Goal: Navigation & Orientation: Find specific page/section

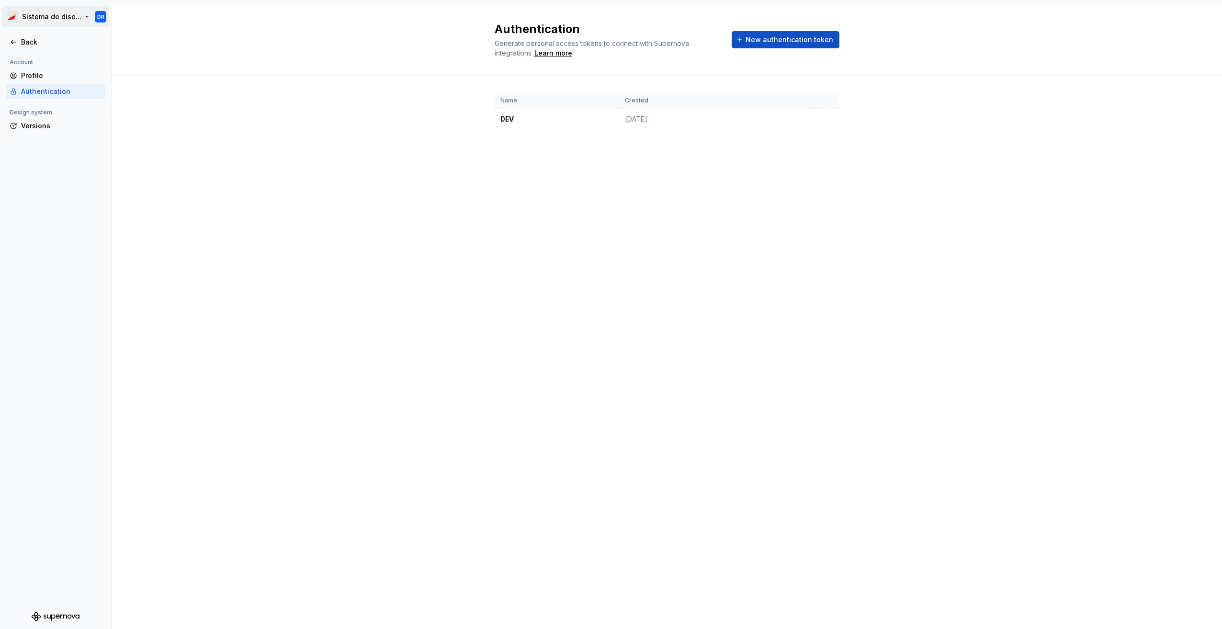
click at [54, 20] on html "Sistema de diseño Iberia DR Back Account Profile Authentication Design system V…" at bounding box center [611, 314] width 1222 height 629
click at [60, 188] on html "Sistema de diseño Iberia DR Back Account Profile Authentication Design system V…" at bounding box center [611, 314] width 1222 height 629
click at [37, 46] on div "Back" at bounding box center [61, 42] width 80 height 10
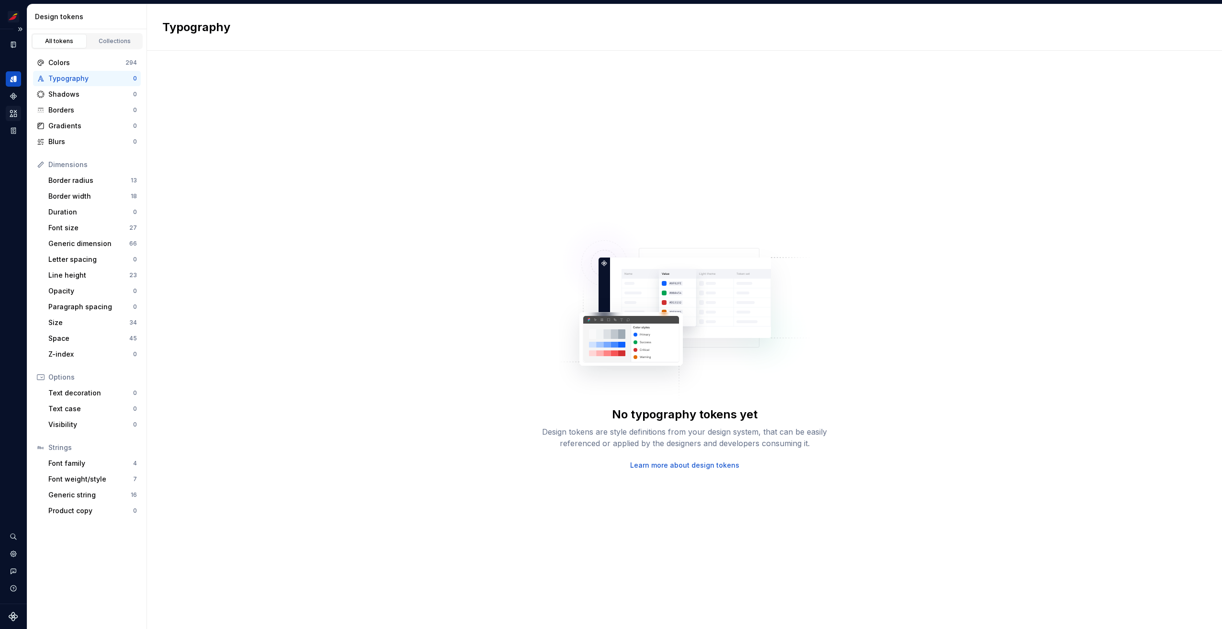
click at [13, 114] on icon "Assets" at bounding box center [13, 113] width 9 height 9
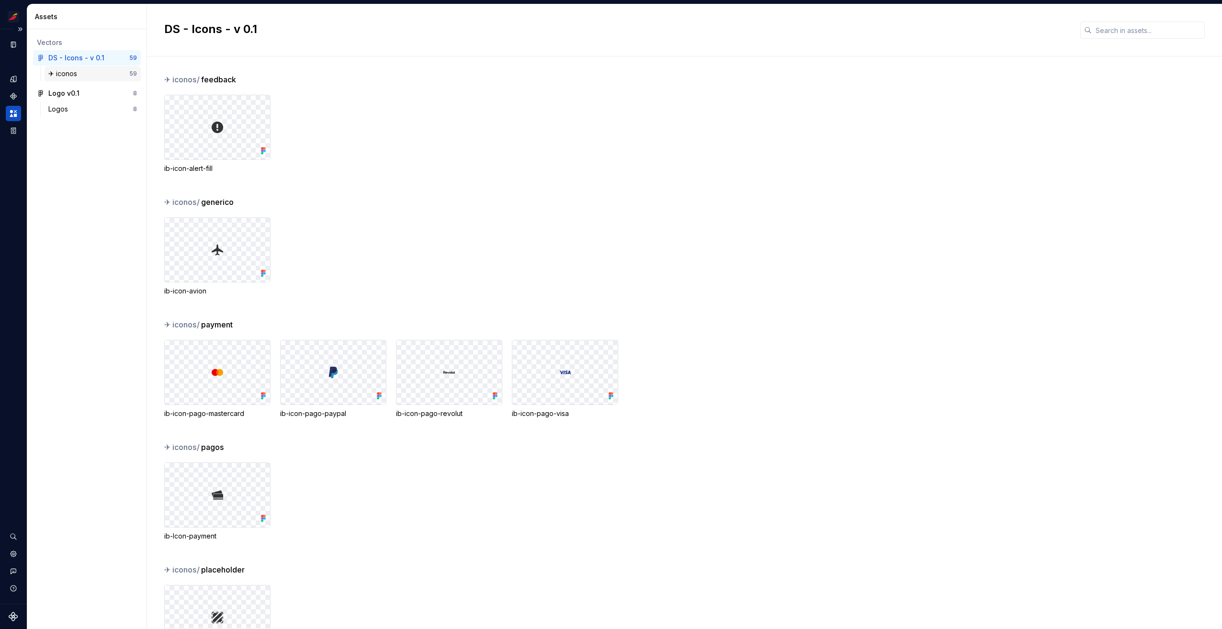
click at [73, 78] on div "✈︎ iconos" at bounding box center [64, 74] width 33 height 10
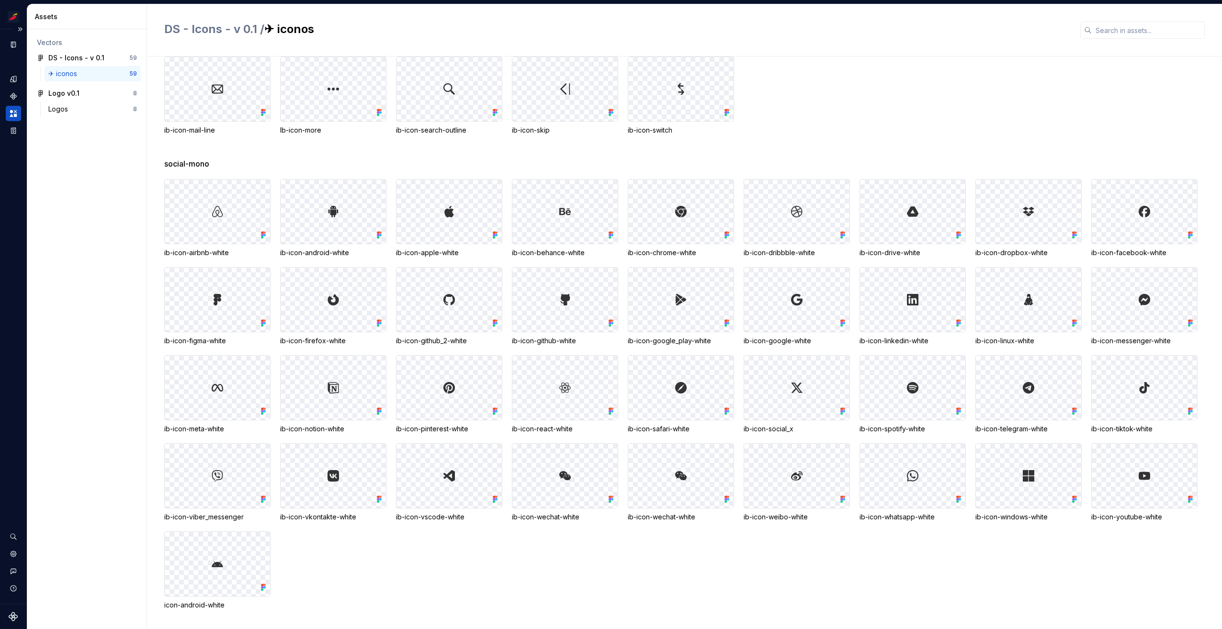
scroll to position [726, 0]
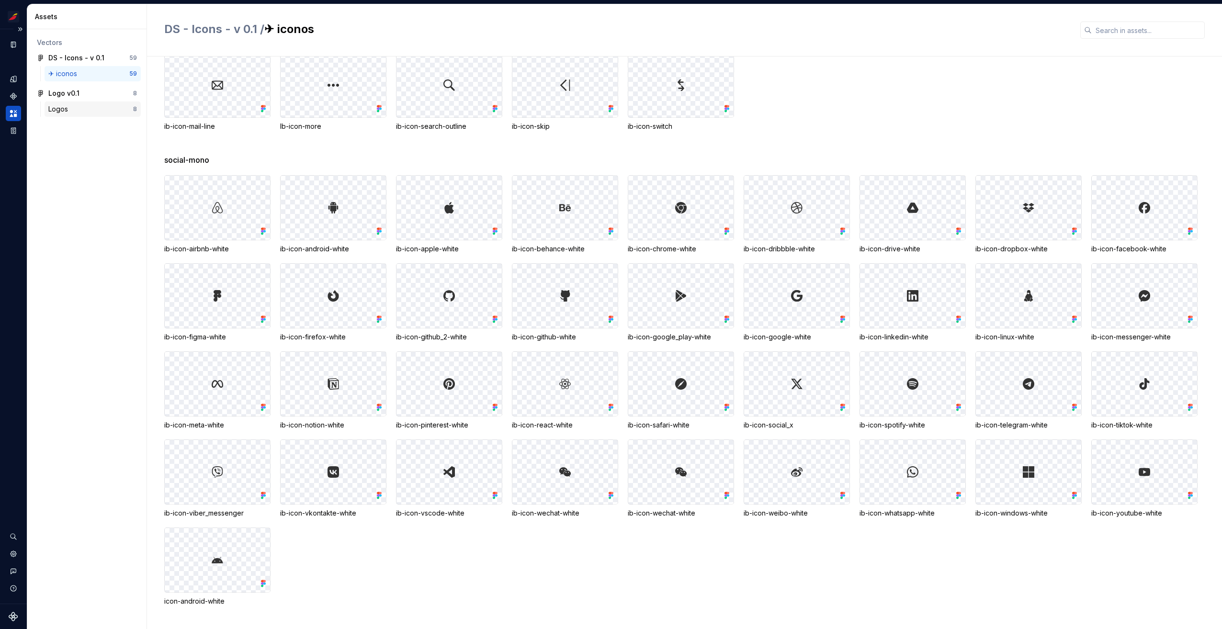
click at [72, 111] on div "Logos" at bounding box center [90, 109] width 85 height 10
